Goal: Transaction & Acquisition: Purchase product/service

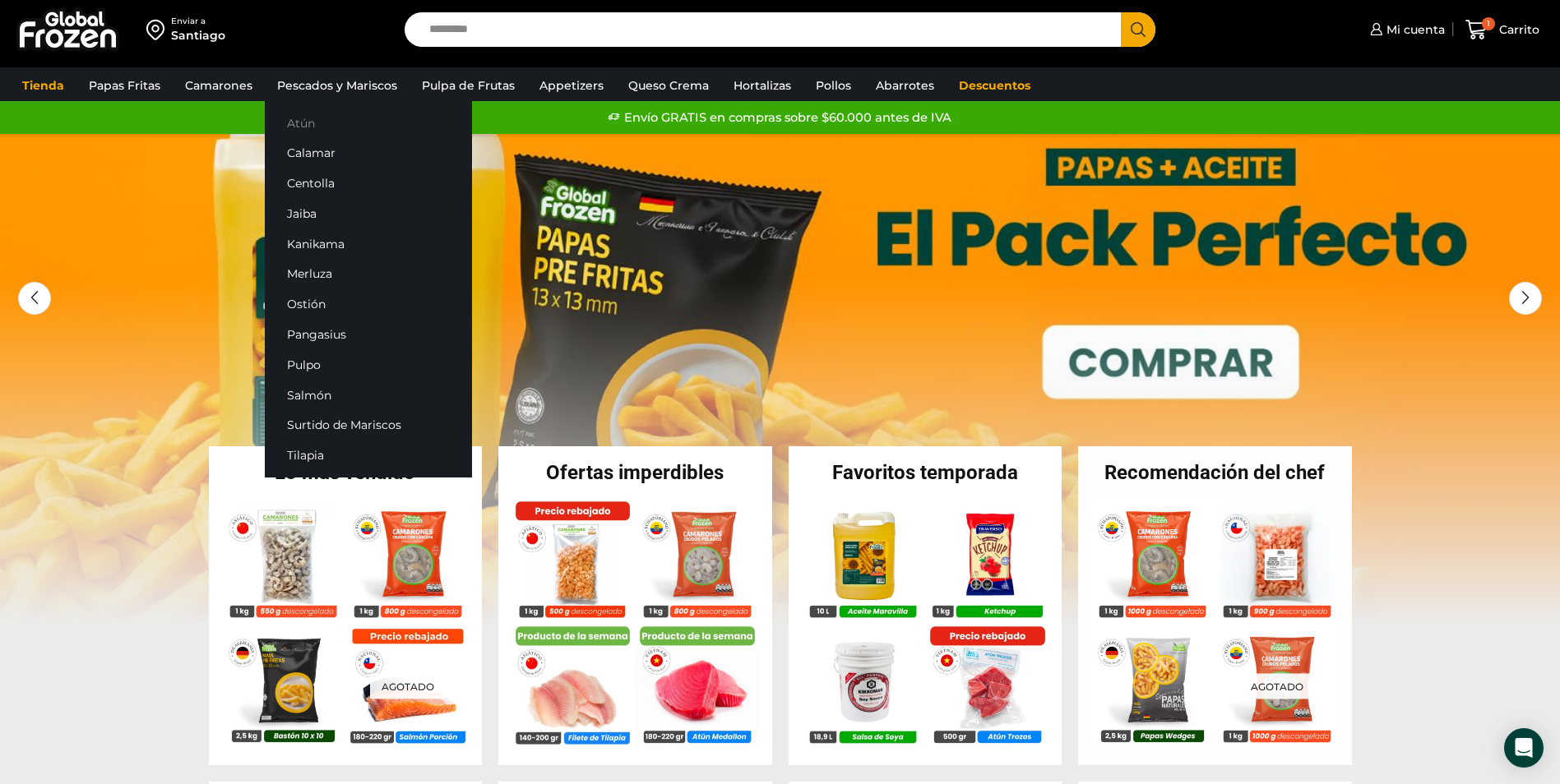
click at [305, 120] on link "Atún" at bounding box center [368, 123] width 207 height 30
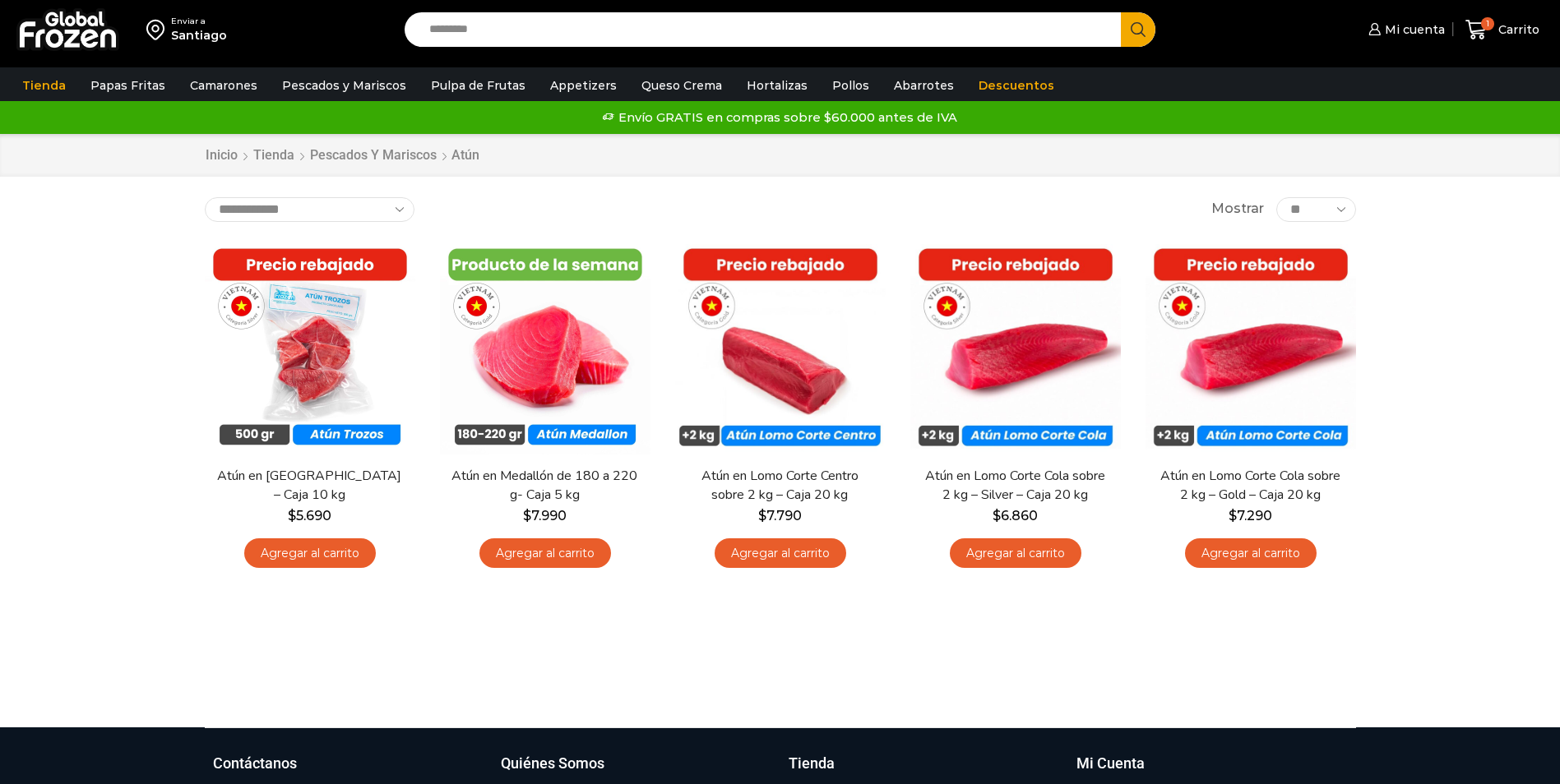
click at [507, 30] on input "Search input" at bounding box center [766, 29] width 692 height 35
type input "******"
click at [1121, 12] on button "Search" at bounding box center [1137, 29] width 35 height 35
